Goal: Navigation & Orientation: Find specific page/section

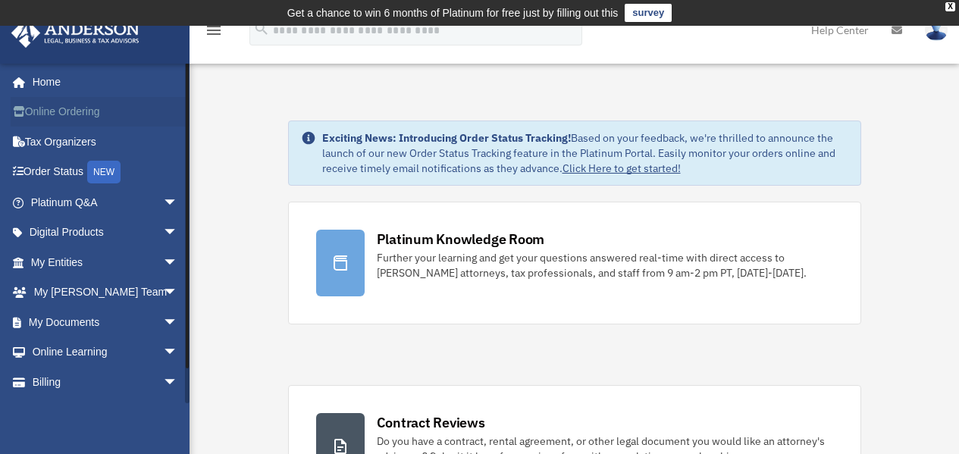
click at [67, 117] on link "Online Ordering" at bounding box center [106, 112] width 190 height 30
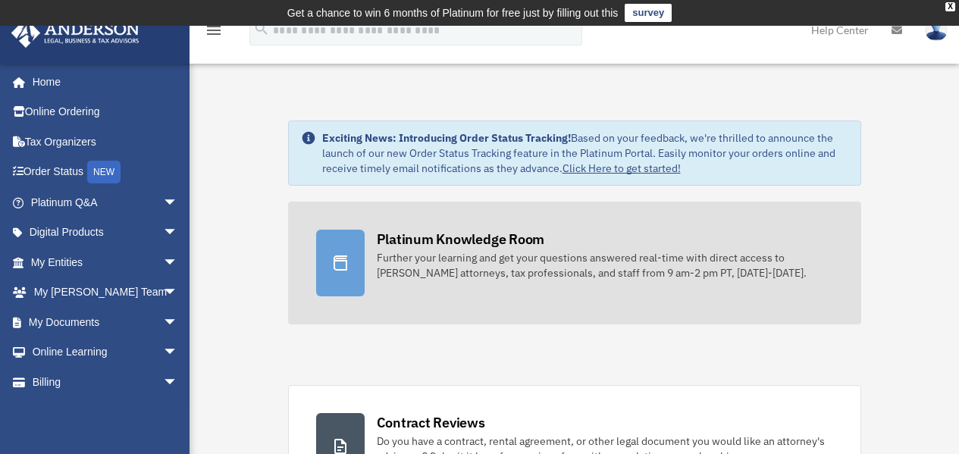
scroll to position [1, 0]
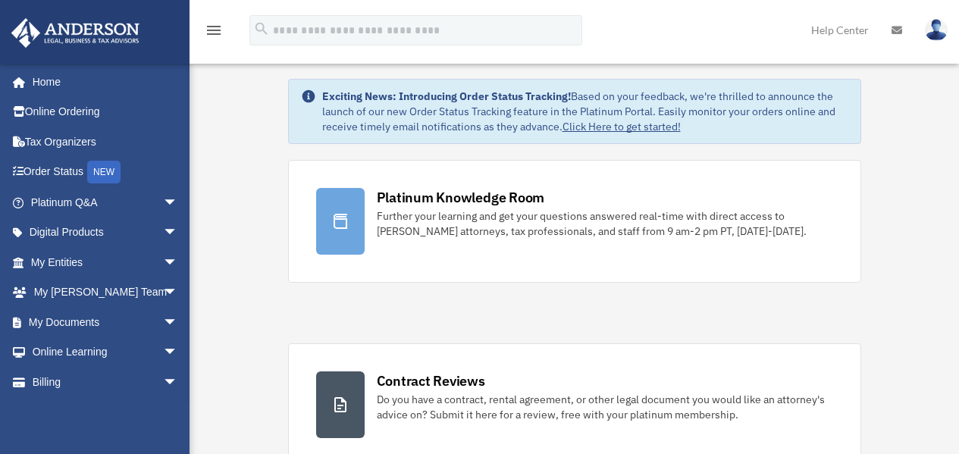
scroll to position [18, 0]
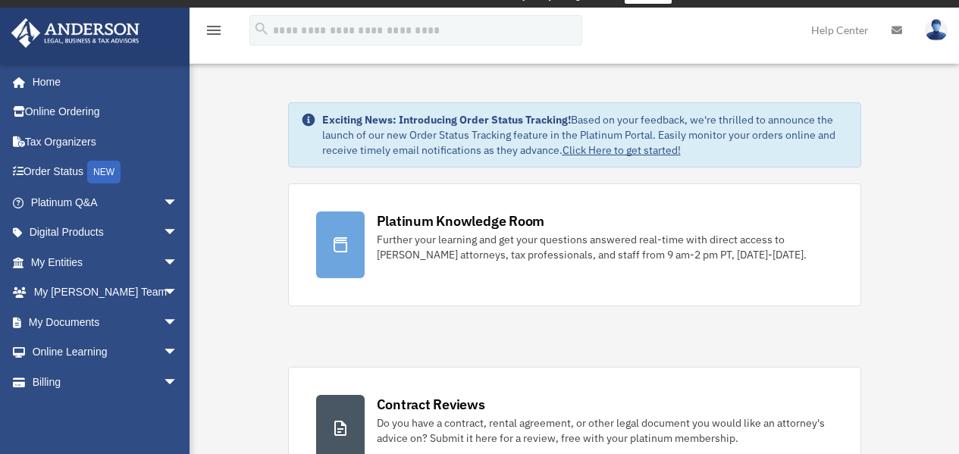
click at [598, 149] on link "Click Here to get started!" at bounding box center [622, 150] width 118 height 14
